Goal: Task Accomplishment & Management: Use online tool/utility

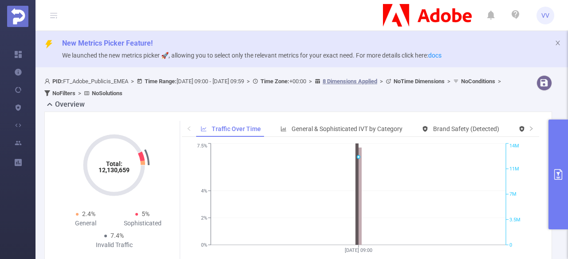
click at [552, 149] on button "primary" at bounding box center [558, 175] width 20 height 110
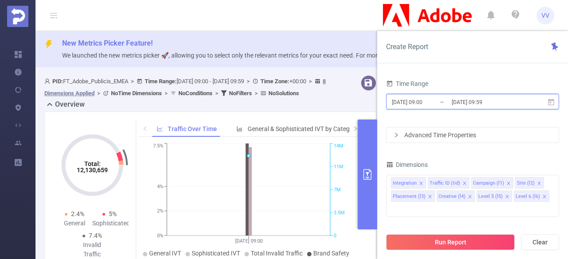
click at [546, 106] on span "[DATE] 09:00 _ [DATE] 09:59" at bounding box center [472, 102] width 173 height 16
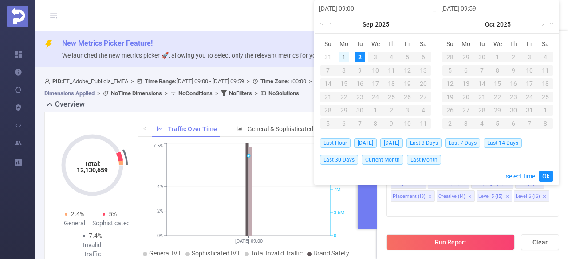
click at [343, 61] on div "1" at bounding box center [343, 57] width 11 height 11
click at [544, 175] on link "Ok" at bounding box center [545, 176] width 15 height 11
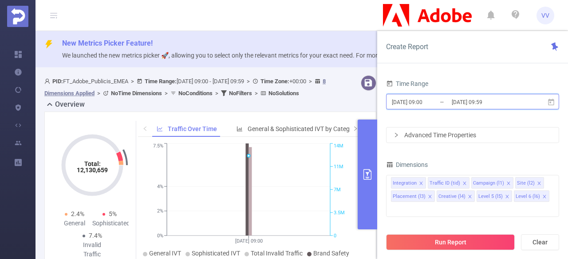
click at [551, 105] on icon at bounding box center [551, 102] width 8 height 8
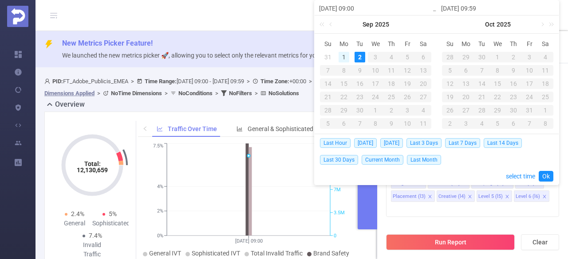
click at [346, 58] on div "1" at bounding box center [343, 57] width 11 height 11
click at [346, 57] on div "1" at bounding box center [343, 57] width 11 height 11
type input "[DATE] 09:00"
type input "[DATE] 09:59"
type input "[DATE] 09:00"
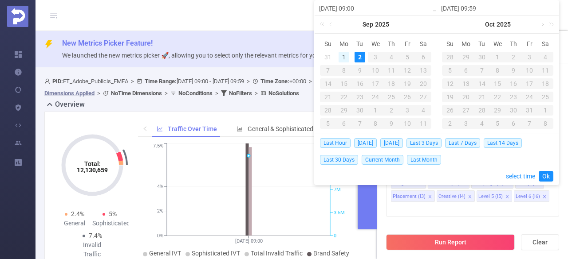
type input "[DATE] 09:59"
click at [342, 55] on div "1" at bounding box center [343, 57] width 11 height 11
click at [391, 141] on span "[DATE]" at bounding box center [391, 143] width 23 height 10
type input "[DATE] 00:00"
type input "[DATE] 23:59"
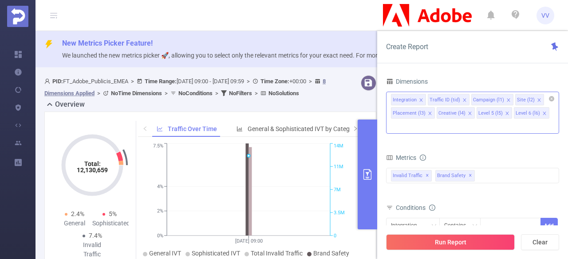
click at [419, 99] on icon "icon: close" at bounding box center [421, 100] width 4 height 4
click at [425, 99] on icon "icon: close" at bounding box center [427, 100] width 4 height 4
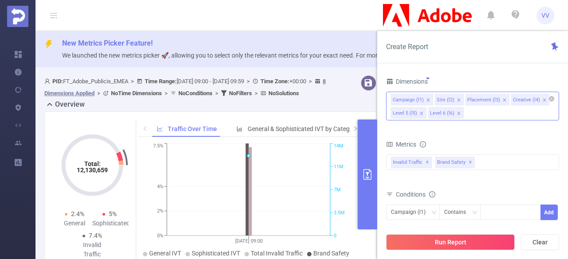
click at [420, 112] on icon "icon: close" at bounding box center [420, 113] width 3 height 3
click at [422, 114] on icon "icon: close" at bounding box center [420, 113] width 3 height 3
click at [542, 98] on icon "icon: close" at bounding box center [544, 100] width 4 height 4
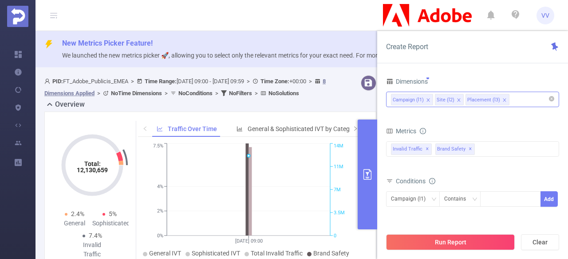
click at [540, 97] on div "Campaign (l1) Site (l2) Placement (l3)" at bounding box center [472, 99] width 163 height 15
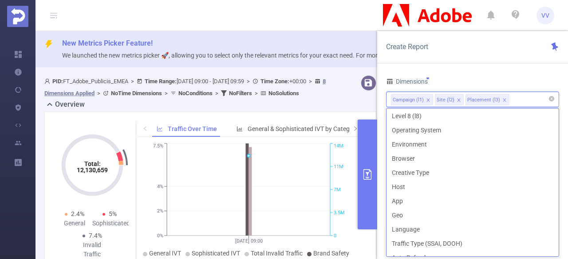
scroll to position [127, 0]
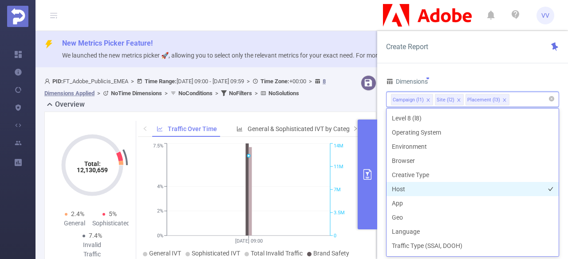
click at [407, 189] on li "Host" at bounding box center [472, 189] width 172 height 14
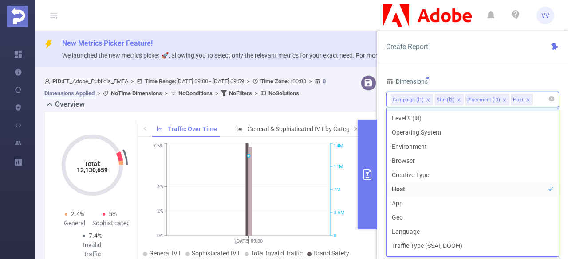
scroll to position [115, 0]
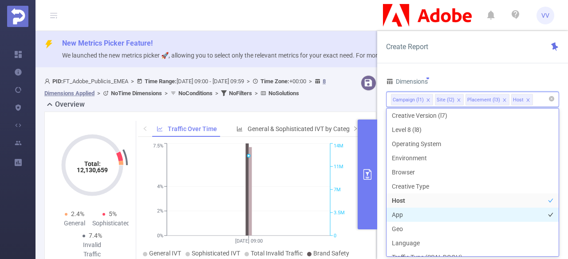
click at [419, 214] on li "App" at bounding box center [472, 215] width 172 height 14
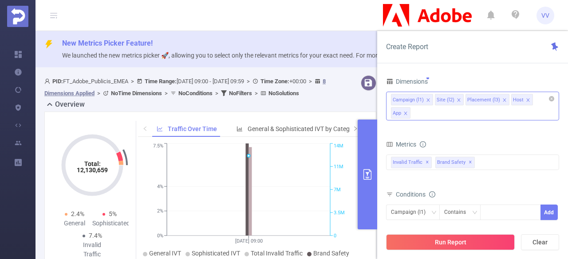
click at [494, 177] on div "Total General IVT Data Centers Disclosed Bots Known Crawlers Irregular Activity…" at bounding box center [472, 168] width 173 height 26
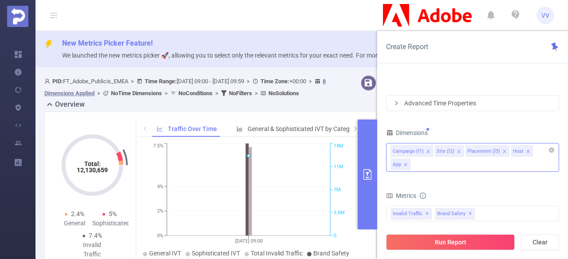
click at [426, 152] on icon "icon: close" at bounding box center [428, 151] width 4 height 4
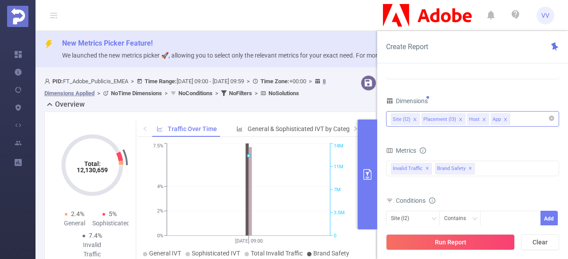
click at [458, 119] on icon "icon: close" at bounding box center [459, 119] width 3 height 3
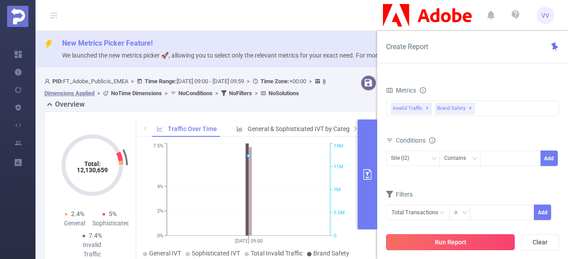
click at [446, 241] on button "Run Report" at bounding box center [450, 243] width 129 height 16
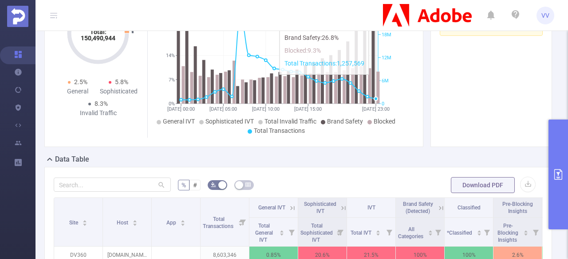
scroll to position [133, 0]
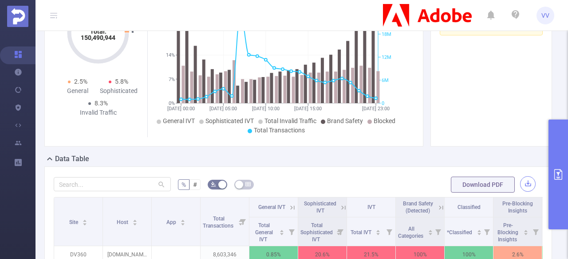
click at [520, 178] on button "button" at bounding box center [528, 184] width 16 height 16
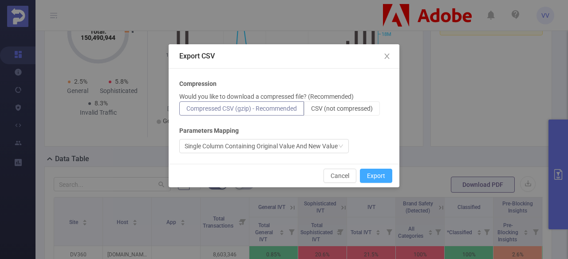
click at [371, 179] on button "Export" at bounding box center [376, 176] width 32 height 14
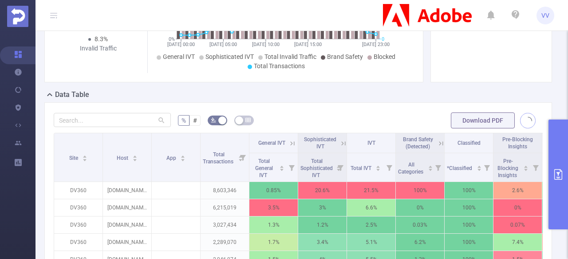
scroll to position [211, 0]
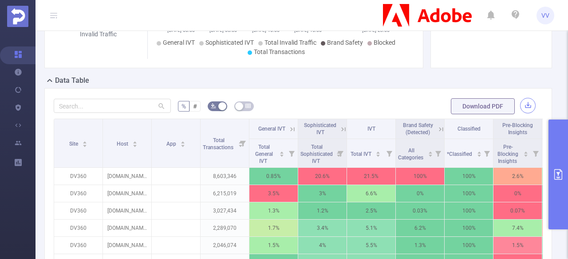
click at [521, 107] on button "button" at bounding box center [528, 106] width 16 height 16
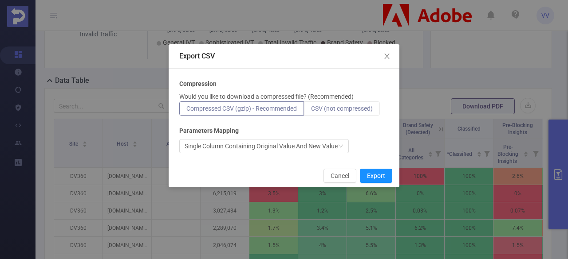
click at [341, 110] on span "CSV (not compressed)" at bounding box center [342, 108] width 62 height 7
click at [311, 111] on input "CSV (not compressed)" at bounding box center [311, 111] width 0 height 0
click at [373, 176] on button "Export" at bounding box center [376, 176] width 32 height 14
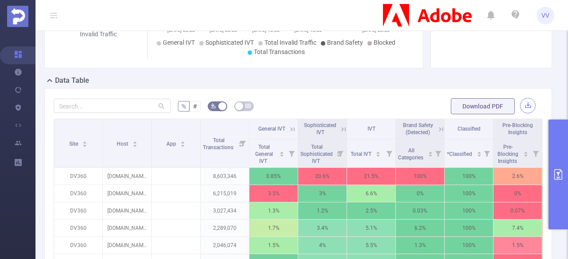
click at [520, 101] on button "button" at bounding box center [528, 106] width 16 height 16
